Goal: Task Accomplishment & Management: Use online tool/utility

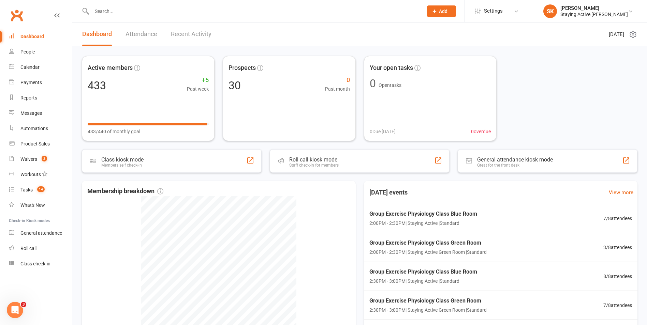
click at [216, 10] on input "text" at bounding box center [254, 11] width 328 height 10
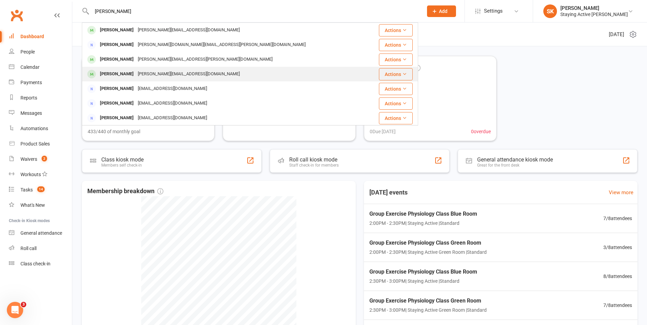
type input "annette"
click at [146, 70] on div "annette.perkins1940@gmail.com" at bounding box center [189, 74] width 106 height 10
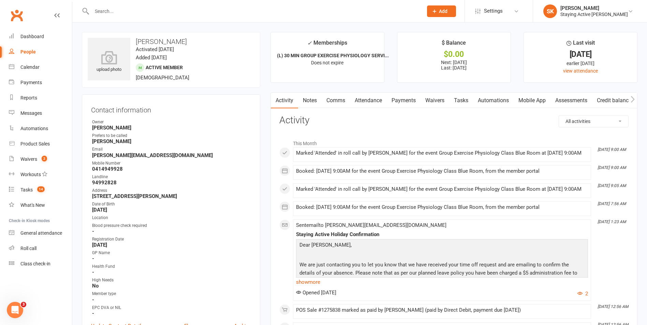
click at [573, 100] on link "Assessments" at bounding box center [571, 101] width 42 height 16
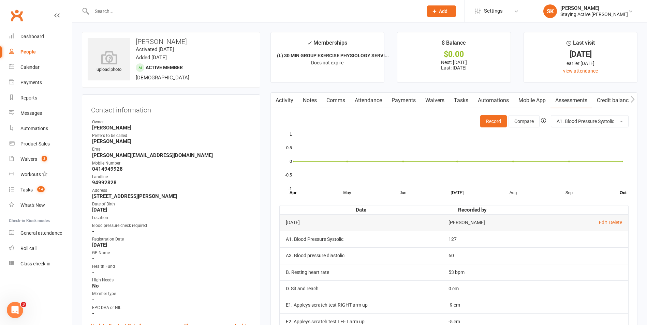
click at [321, 104] on link "Notes" at bounding box center [310, 101] width 24 height 16
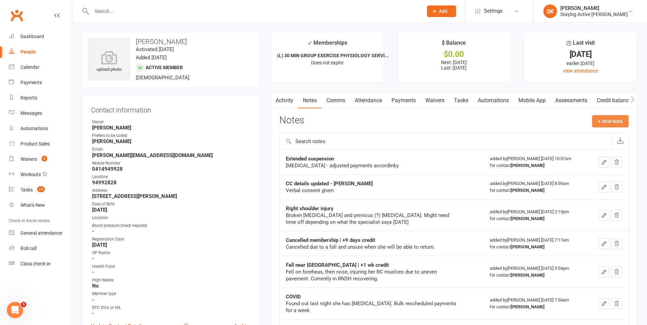
click at [615, 122] on button "+ New Note" at bounding box center [610, 121] width 36 height 12
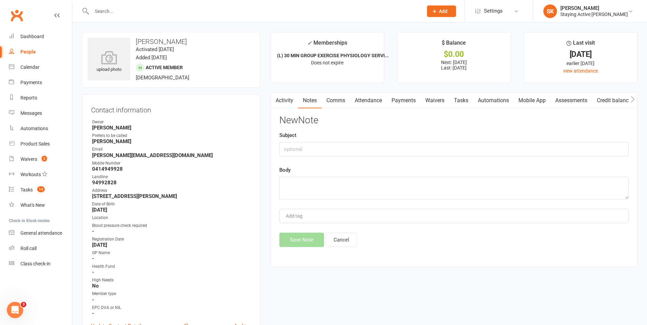
click at [374, 140] on div "Subject" at bounding box center [453, 143] width 349 height 25
click at [378, 148] on input "text" at bounding box center [453, 149] width 349 height 14
type input "Warning given"
click at [341, 191] on textarea at bounding box center [453, 188] width 349 height 23
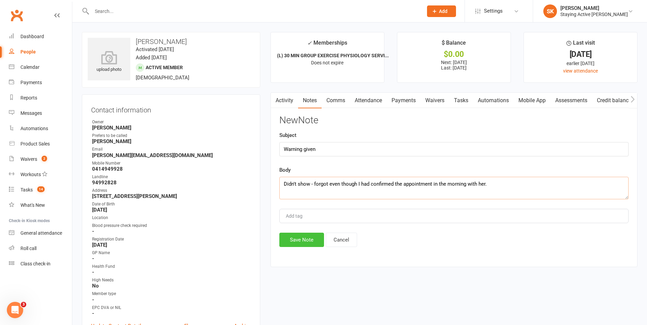
type textarea "Didn't show - forgot even though I had confirmed the appointment in the morning…"
click at [303, 246] on button "Save Note" at bounding box center [301, 240] width 45 height 14
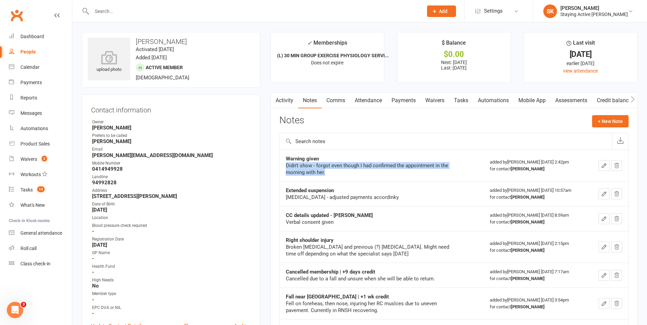
drag, startPoint x: 285, startPoint y: 165, endPoint x: 333, endPoint y: 177, distance: 48.7
click at [333, 177] on td "Warning given Didn't show - forgot even though I had confirmed the appointment …" at bounding box center [382, 166] width 204 height 32
drag, startPoint x: 332, startPoint y: 177, endPoint x: 315, endPoint y: 174, distance: 17.3
copy div "Didn't show - forgot even though I had confirmed the appointment in the morning…"
click at [311, 152] on td "Warning given Didn't show - forgot even though I had confirmed the appointment …" at bounding box center [382, 166] width 204 height 32
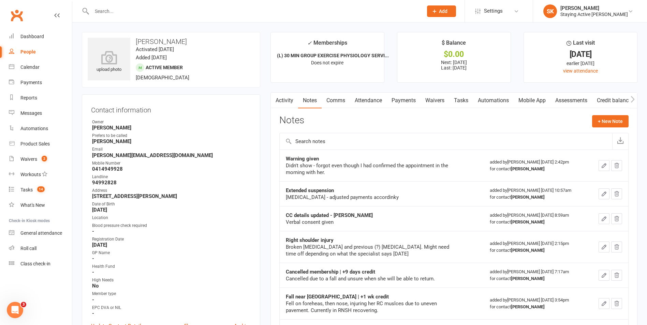
click at [280, 108] on link "Activity" at bounding box center [284, 101] width 27 height 16
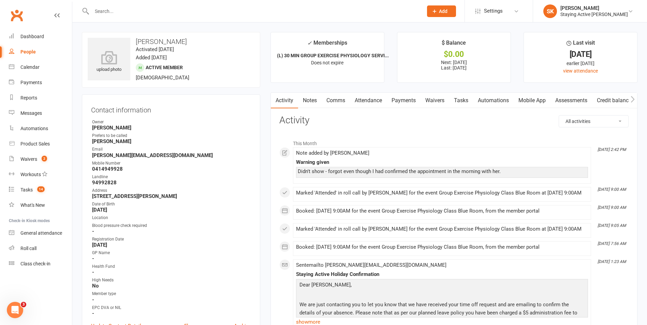
drag, startPoint x: 410, startPoint y: 102, endPoint x: 418, endPoint y: 136, distance: 35.2
click at [410, 104] on link "Payments" at bounding box center [404, 101] width 34 height 16
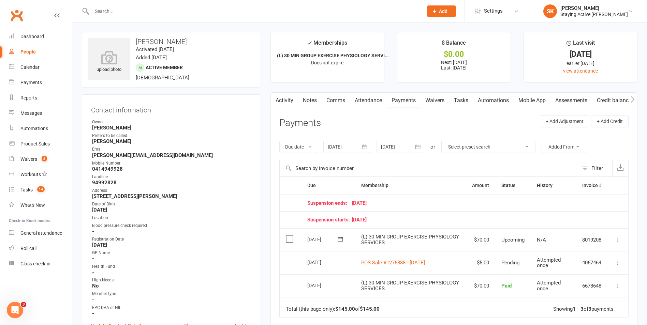
click at [171, 10] on input "text" at bounding box center [254, 11] width 328 height 10
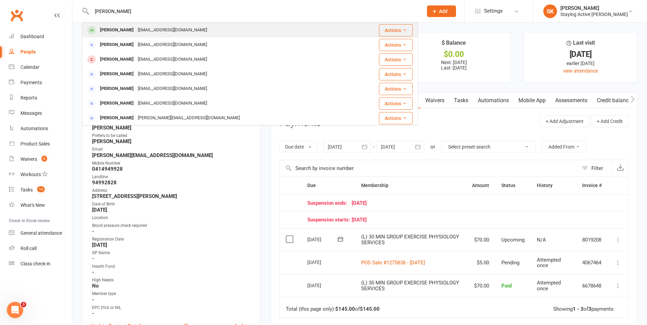
type input "phil wil"
click at [136, 32] on div "philthewill@yahoo.com.au" at bounding box center [172, 30] width 73 height 10
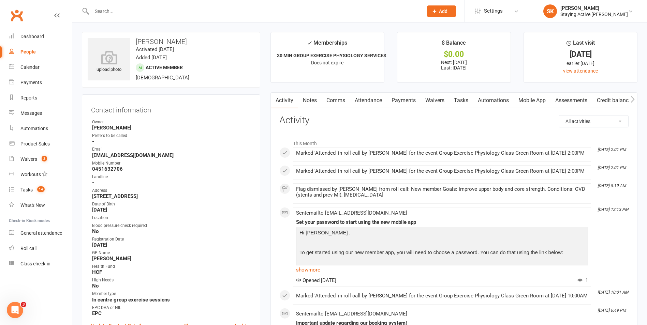
click at [407, 105] on link "Payments" at bounding box center [404, 101] width 34 height 16
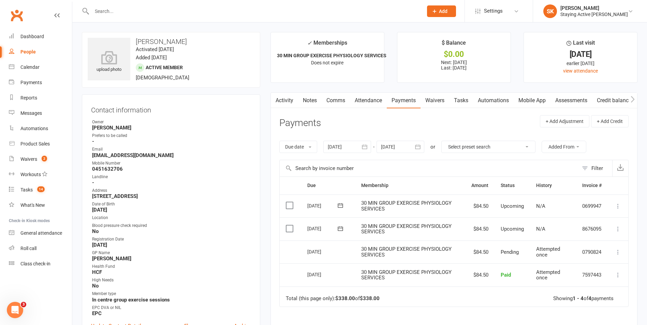
click at [281, 101] on link "Activity" at bounding box center [284, 101] width 27 height 16
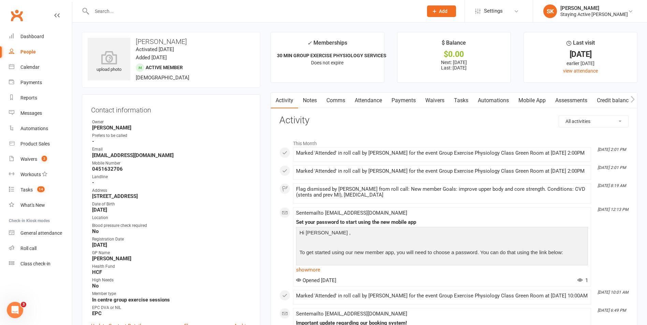
click at [141, 9] on input "text" at bounding box center [254, 11] width 328 height 10
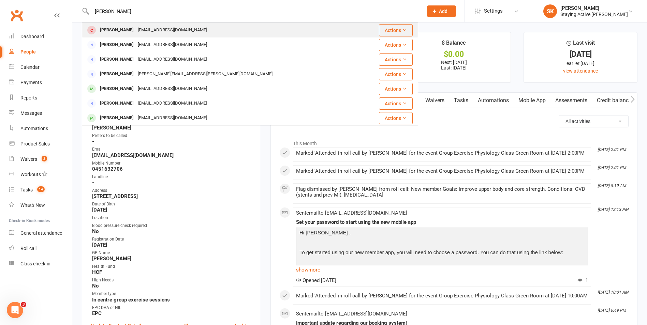
type input "helen sand"
click at [156, 32] on div "rhsanderson36@gmail.com" at bounding box center [172, 30] width 73 height 10
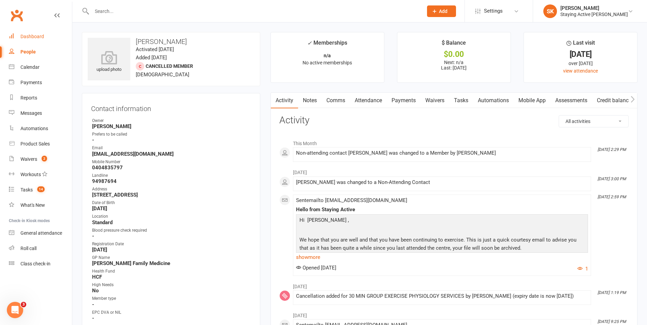
click at [34, 36] on div "Dashboard" at bounding box center [32, 36] width 24 height 5
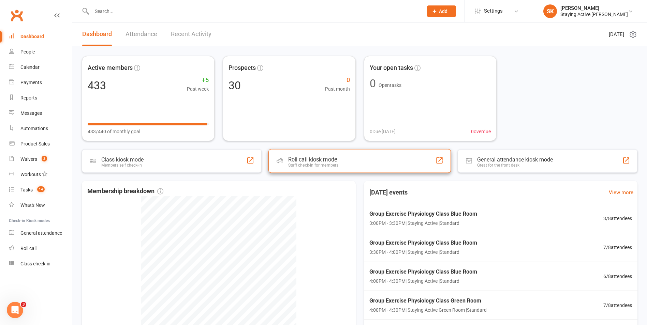
click at [346, 156] on div "Roll call kiosk mode Staff check-in for members" at bounding box center [359, 161] width 182 height 24
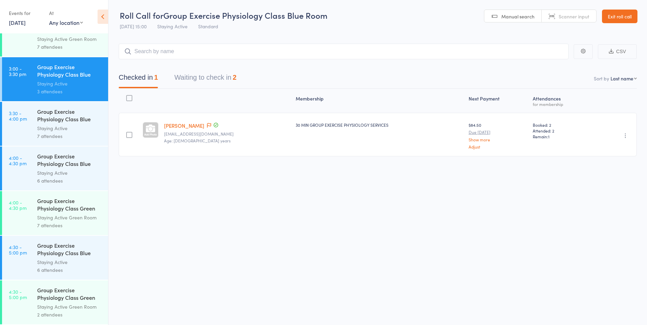
scroll to position [0, 0]
click at [228, 81] on button "Waiting to check in 2" at bounding box center [205, 79] width 62 height 18
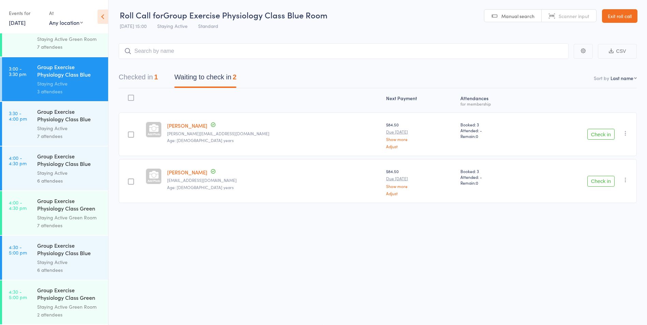
click at [64, 304] on div "Staying Active Green Room" at bounding box center [69, 307] width 65 height 8
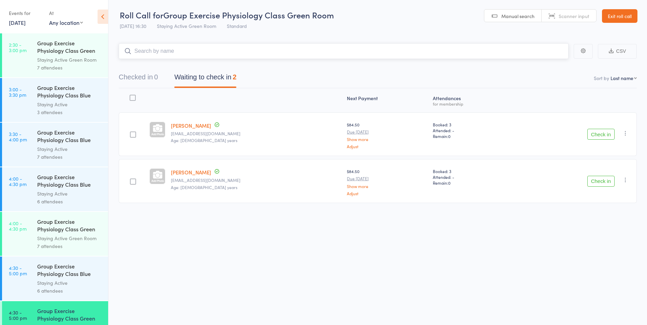
scroll to position [1272, 0]
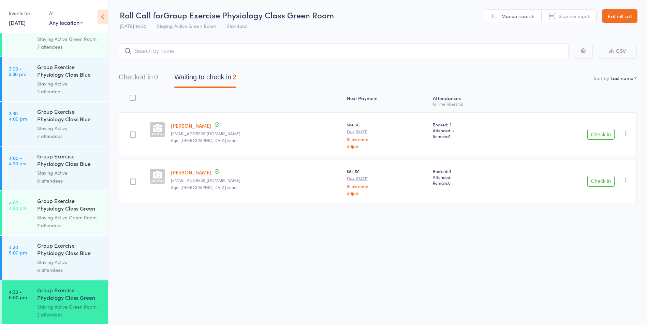
click at [70, 125] on div "Staying Active" at bounding box center [69, 128] width 65 height 8
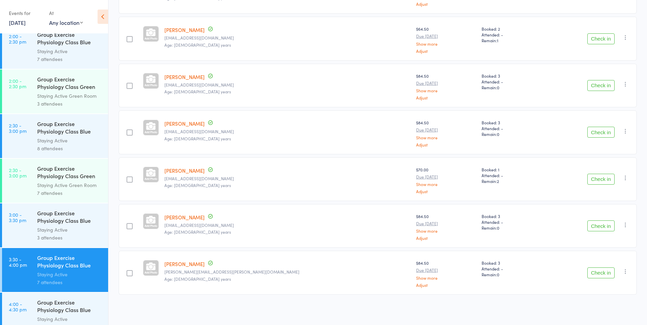
scroll to position [1272, 0]
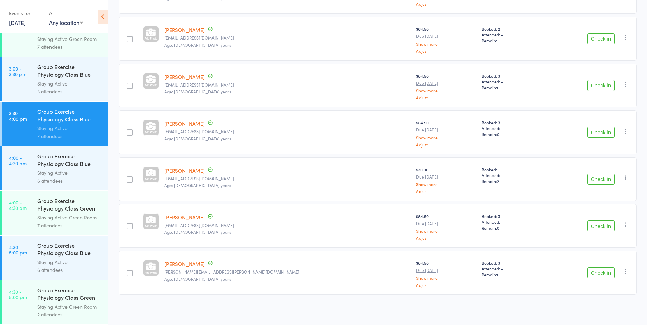
click at [68, 263] on div "Staying Active" at bounding box center [69, 262] width 65 height 8
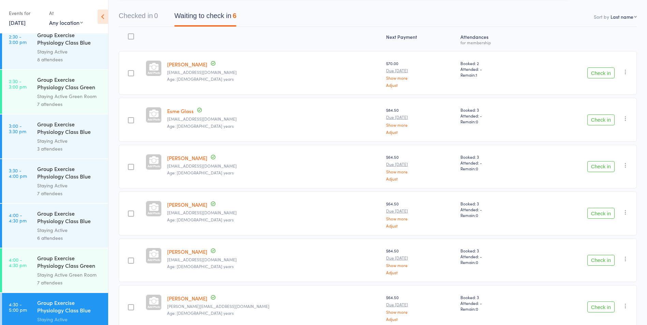
scroll to position [1272, 0]
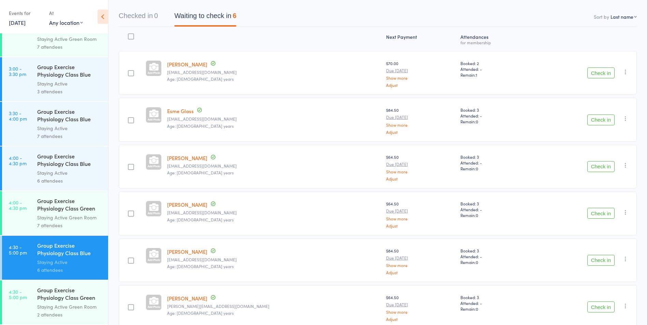
click at [36, 181] on link "4:00 - 4:30 pm Group Exercise Physiology Class Blue Room Staying Active 6 atten…" at bounding box center [55, 169] width 106 height 44
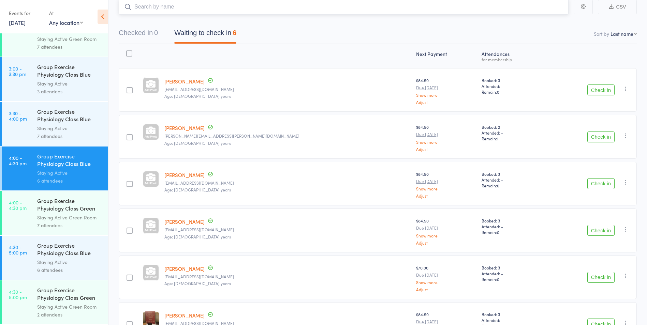
scroll to position [96, 0]
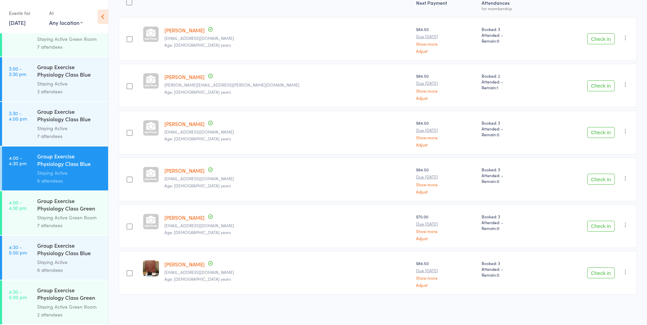
click at [187, 265] on link "Peter Whiteside" at bounding box center [184, 264] width 40 height 7
click at [65, 220] on div "Staying Active Green Room" at bounding box center [69, 218] width 65 height 8
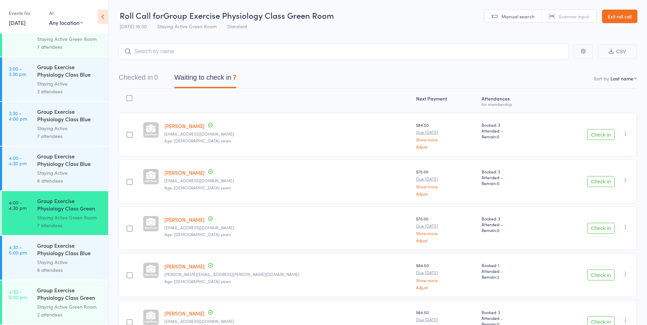
click at [47, 266] on div "Staying Active" at bounding box center [69, 262] width 65 height 8
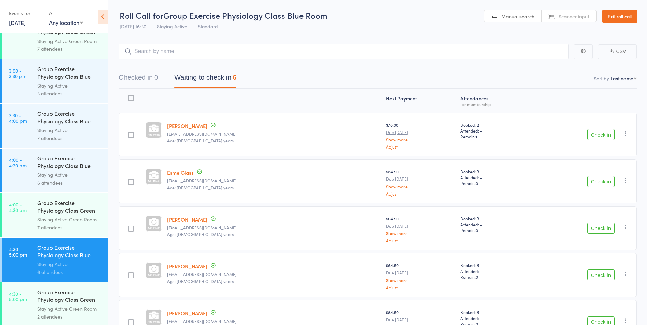
scroll to position [1272, 0]
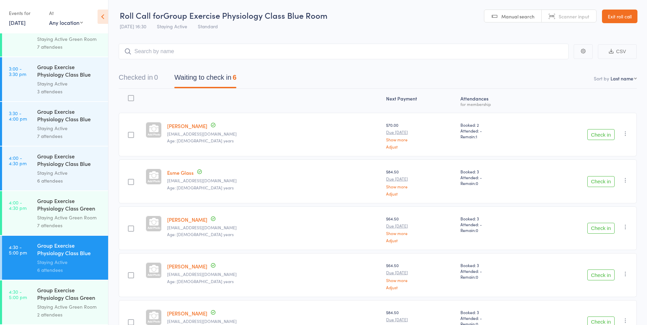
click at [628, 18] on link "Exit roll call" at bounding box center [619, 17] width 35 height 14
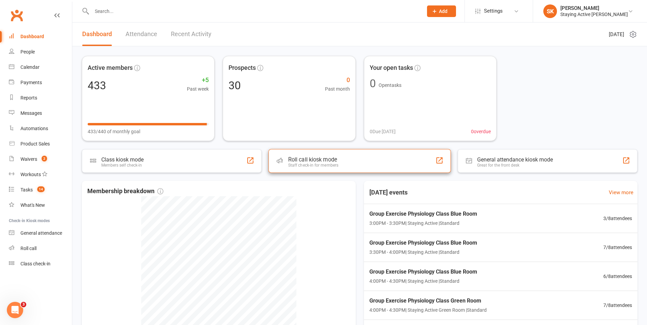
click at [321, 168] on div "Roll call kiosk mode Staff check-in for members" at bounding box center [359, 161] width 182 height 24
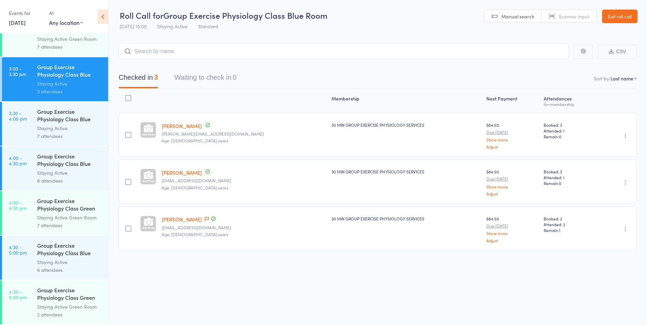
scroll to position [0, 0]
drag, startPoint x: 26, startPoint y: 24, endPoint x: 24, endPoint y: 29, distance: 5.5
click at [25, 24] on link "[DATE]" at bounding box center [17, 23] width 17 height 8
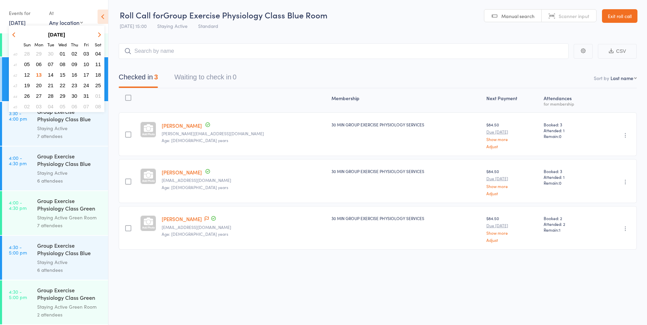
click at [52, 83] on span "21" at bounding box center [51, 86] width 6 height 6
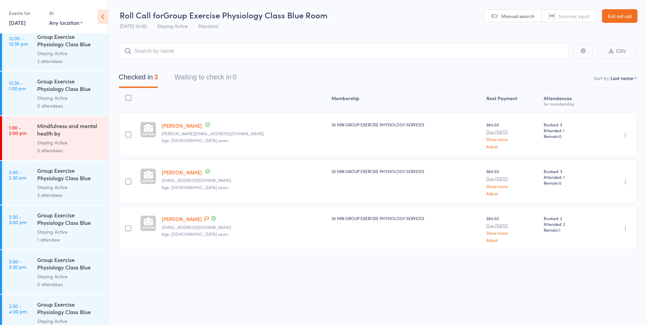
scroll to position [721, 0]
click at [50, 148] on div "5 attendees" at bounding box center [69, 151] width 65 height 8
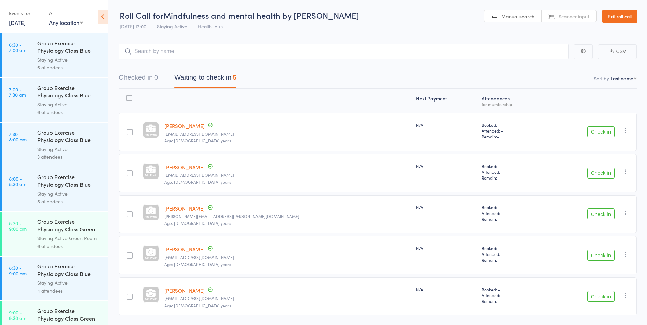
click at [617, 15] on link "Exit roll call" at bounding box center [619, 17] width 35 height 14
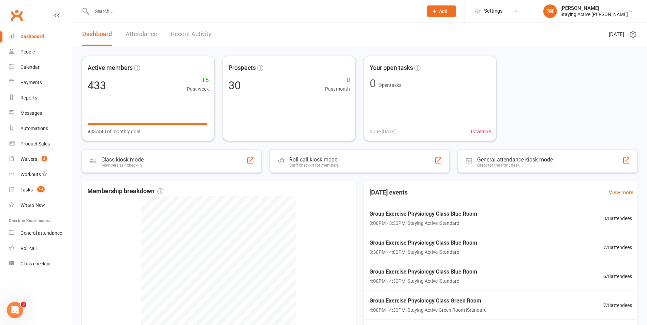
click at [143, 19] on div at bounding box center [250, 11] width 336 height 22
click at [153, 10] on input "text" at bounding box center [254, 11] width 328 height 10
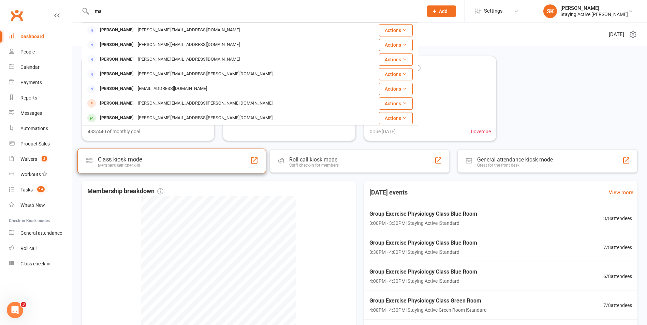
type input "m"
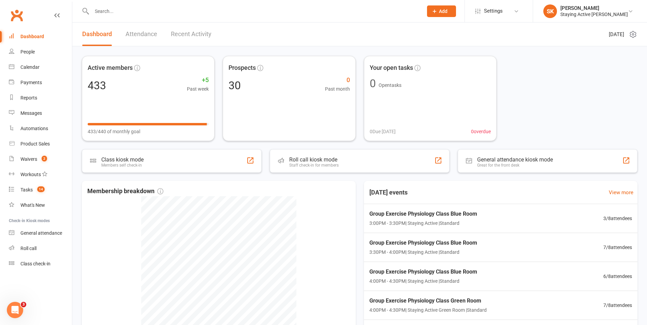
click at [227, 12] on input "text" at bounding box center [254, 11] width 328 height 10
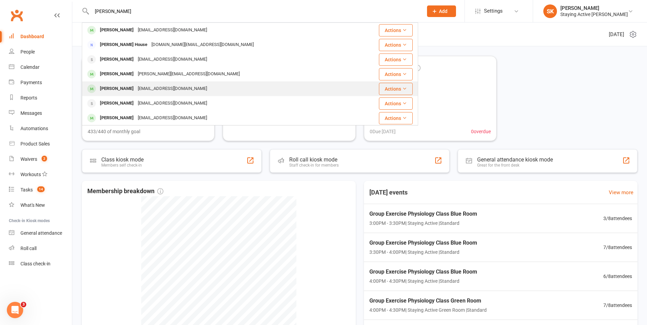
type input "gary"
click at [163, 89] on div "glf@forsterfam.onmicrosoft.com" at bounding box center [172, 89] width 73 height 10
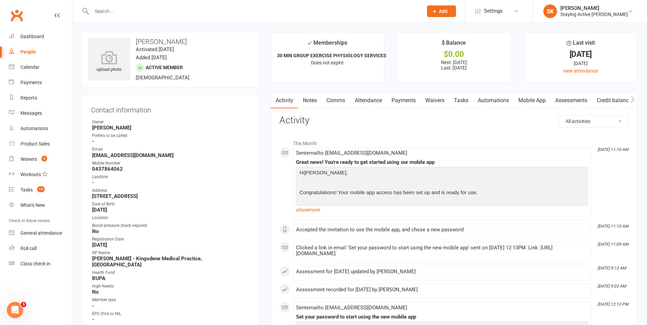
click at [564, 101] on link "Assessments" at bounding box center [571, 101] width 42 height 16
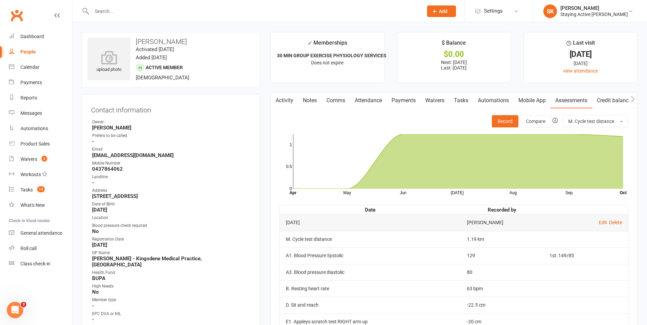
click at [169, 9] on input "text" at bounding box center [254, 11] width 328 height 10
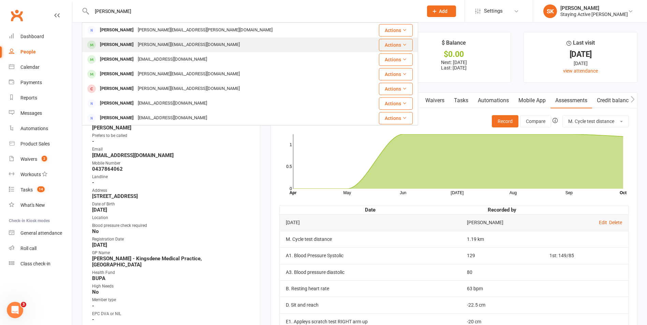
type input "forster"
click at [167, 41] on div "gary_lorraine@outlook.com" at bounding box center [189, 45] width 106 height 10
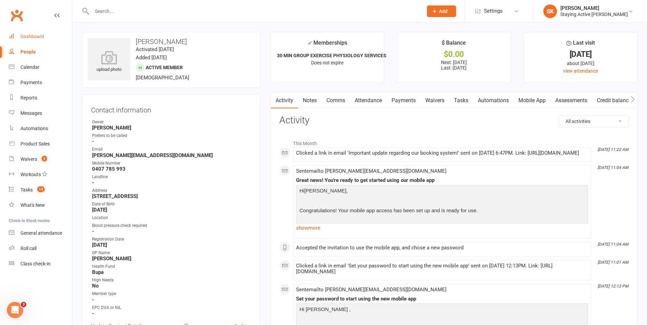
drag, startPoint x: 46, startPoint y: 34, endPoint x: 69, endPoint y: 51, distance: 28.4
click at [46, 34] on link "Dashboard" at bounding box center [40, 36] width 63 height 15
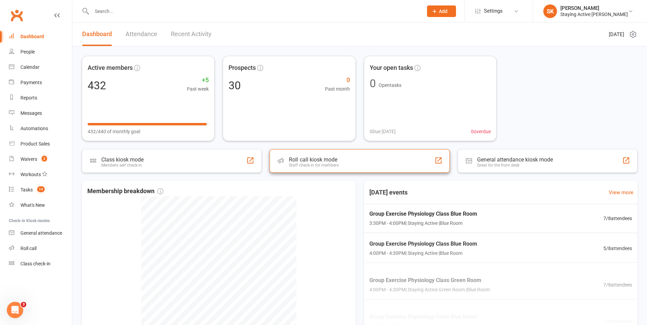
click at [329, 168] on div "Roll call kiosk mode Staff check-in for members" at bounding box center [359, 161] width 180 height 24
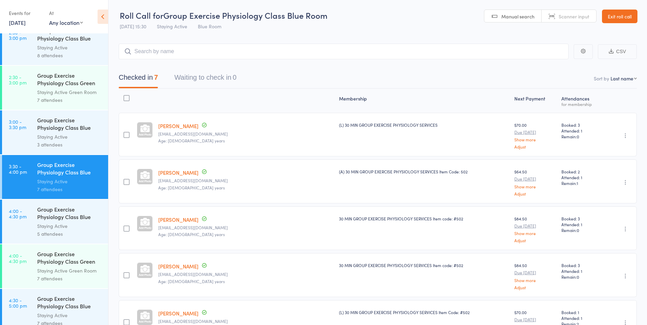
scroll to position [1272, 0]
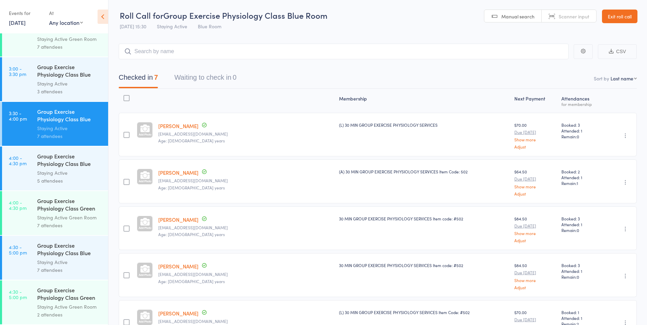
click at [65, 264] on div "Staying Active" at bounding box center [69, 262] width 65 height 8
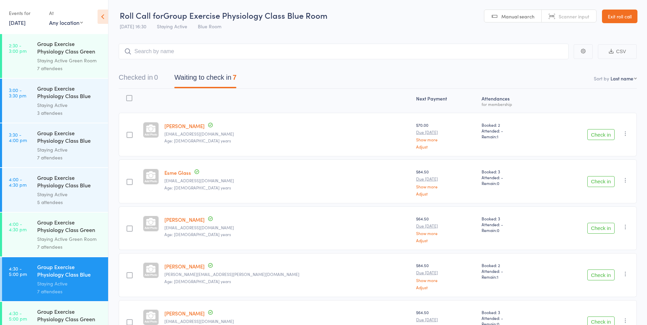
scroll to position [1272, 0]
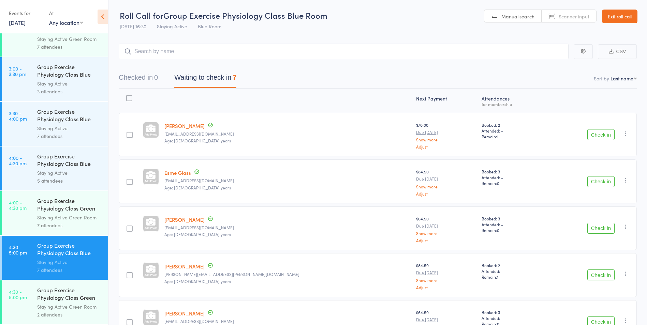
click at [59, 178] on div "5 attendees" at bounding box center [69, 181] width 65 height 8
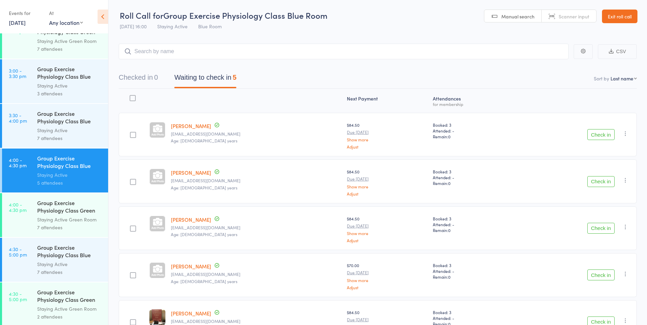
scroll to position [1272, 0]
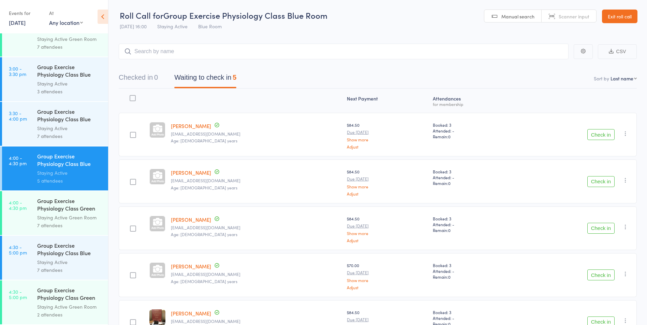
click at [37, 207] on div "Group Exercise Physiology Class Green Room" at bounding box center [69, 205] width 65 height 17
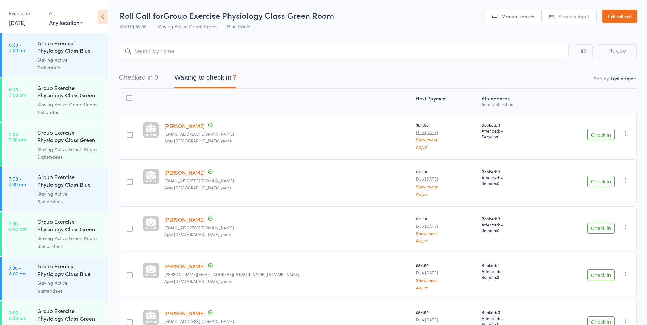
click at [626, 17] on link "Exit roll call" at bounding box center [619, 17] width 35 height 14
